Goal: Find specific page/section: Find specific page/section

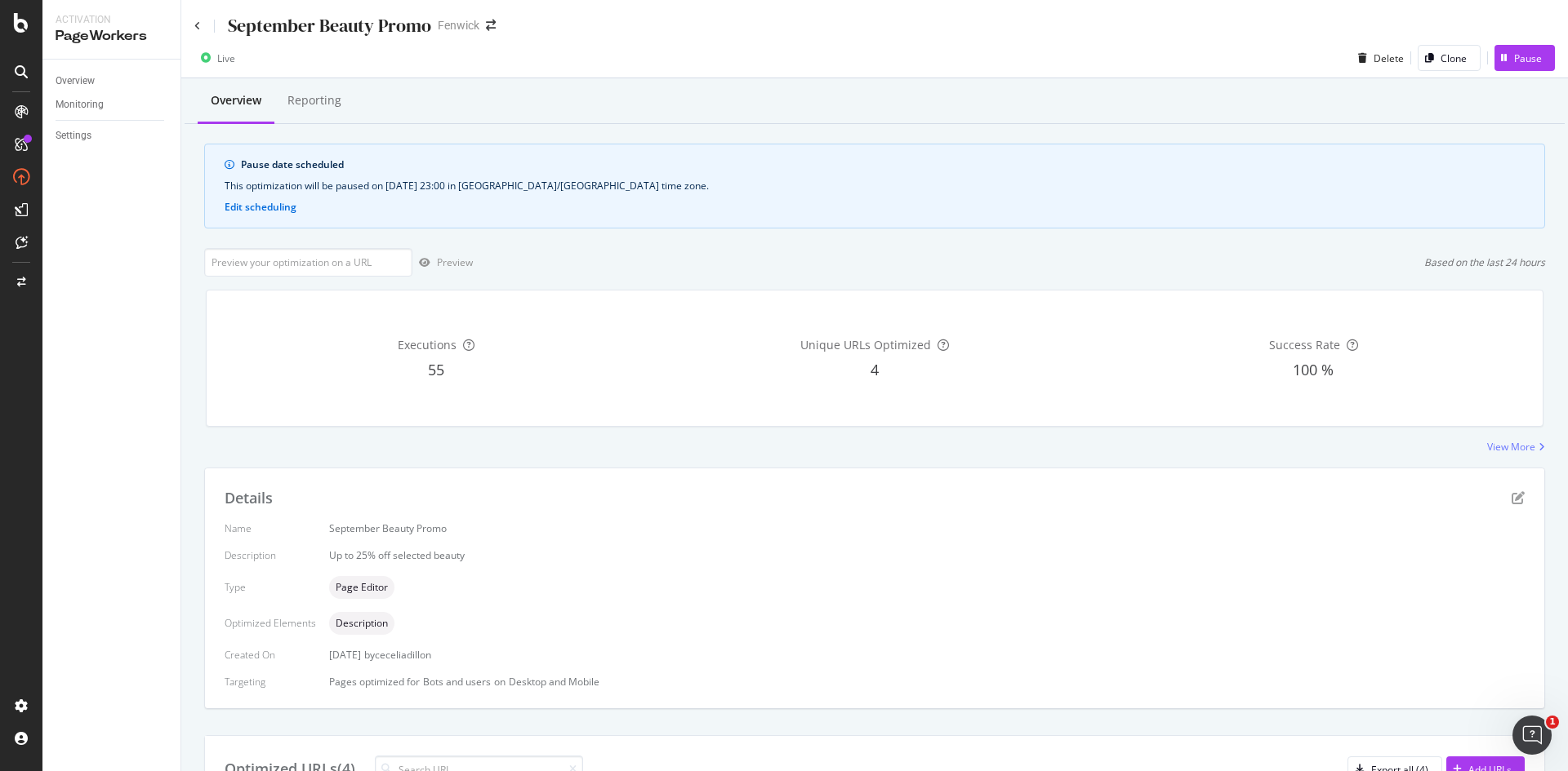
scroll to position [259, 0]
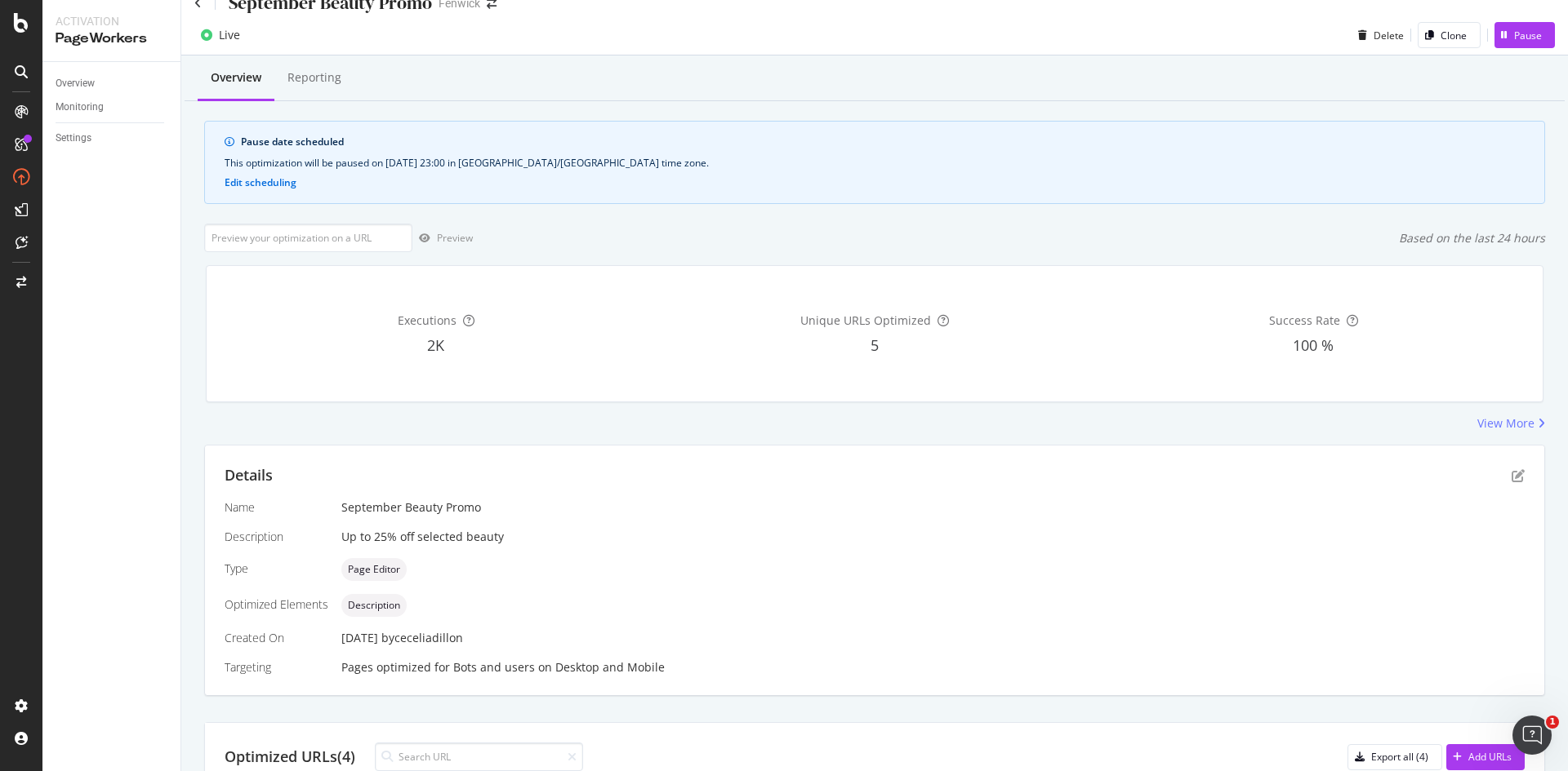
scroll to position [270, 0]
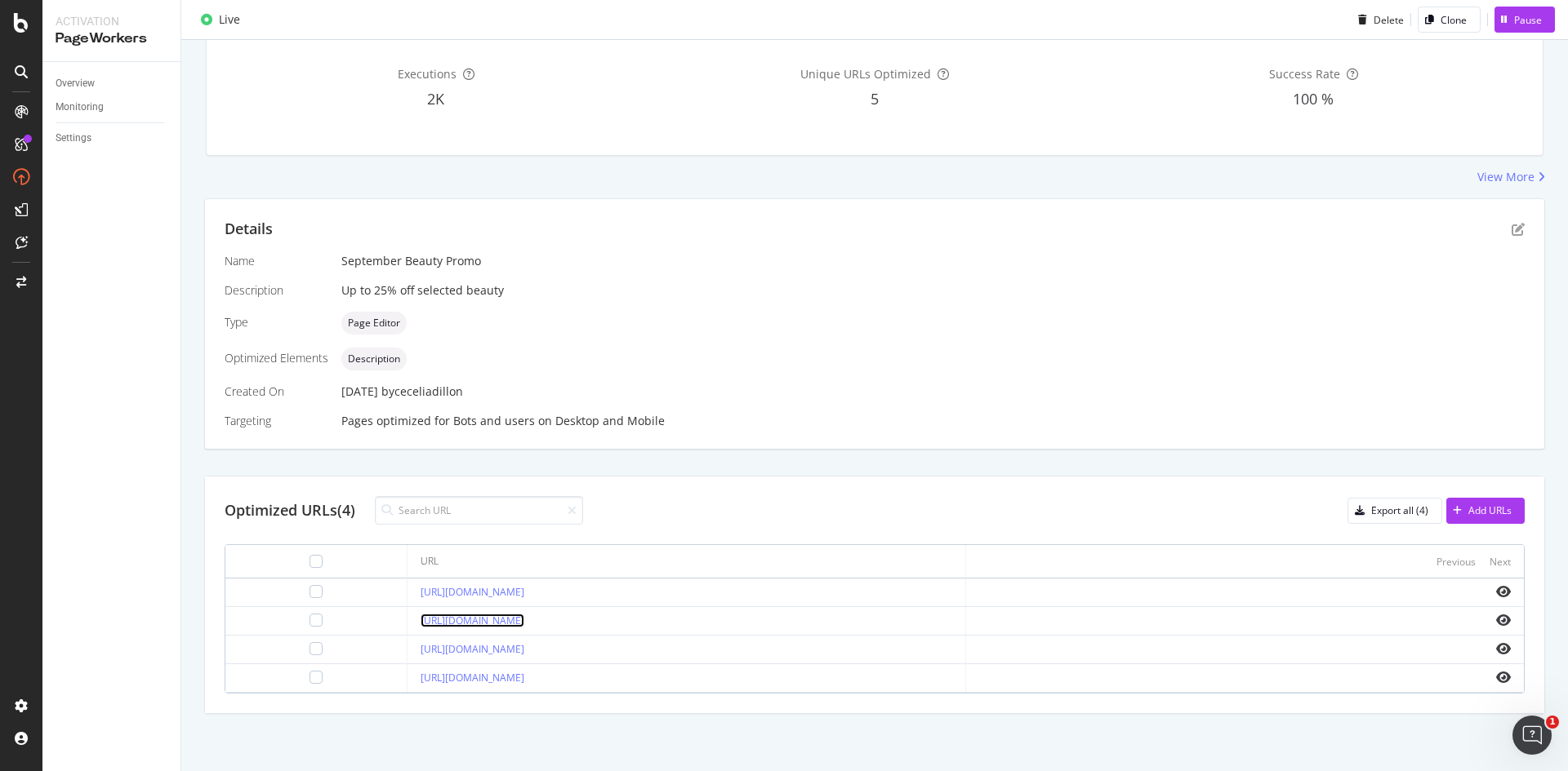
click at [524, 617] on link "[URL][DOMAIN_NAME]" at bounding box center [473, 621] width 104 height 14
